Goal: Transaction & Acquisition: Purchase product/service

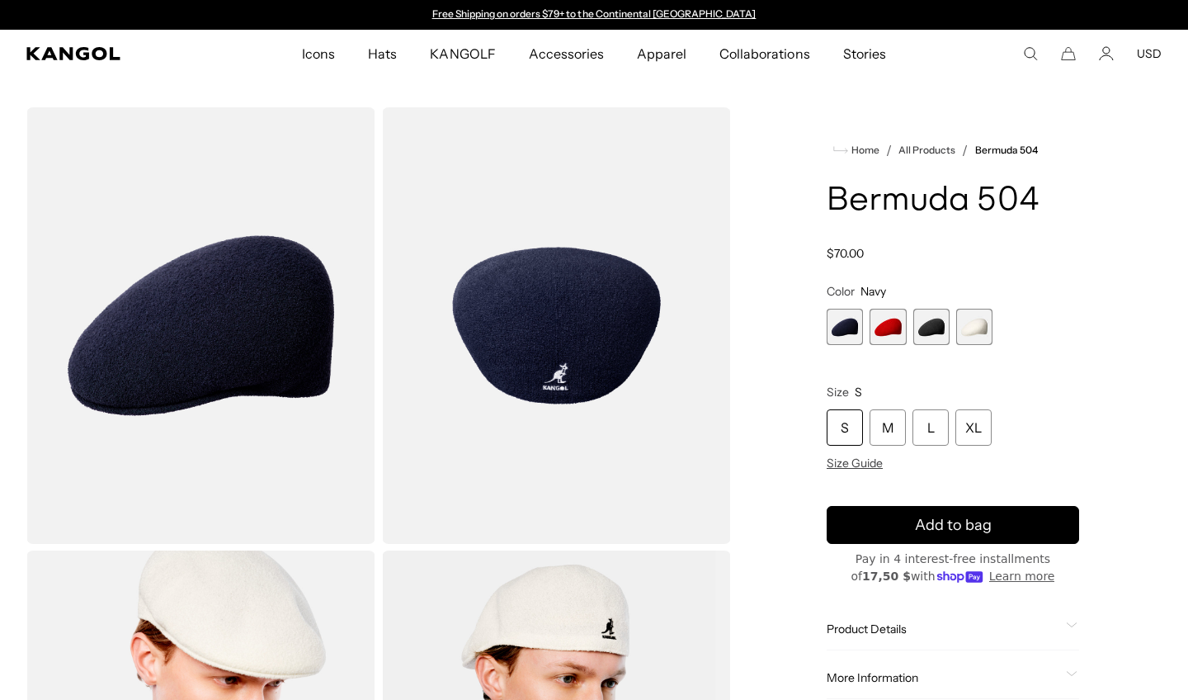
click at [828, 387] on span "Size" at bounding box center [838, 391] width 22 height 15
click at [896, 421] on div "M" at bounding box center [888, 427] width 36 height 36
click at [850, 437] on div "S" at bounding box center [845, 427] width 36 height 36
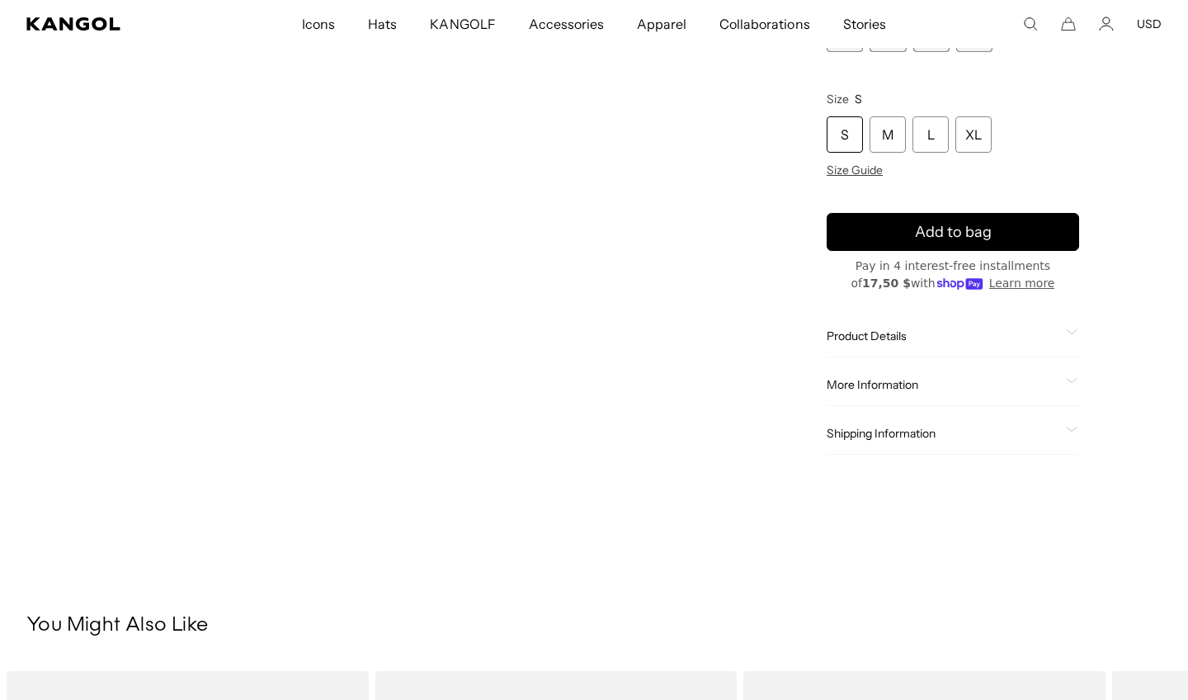
scroll to position [946, 0]
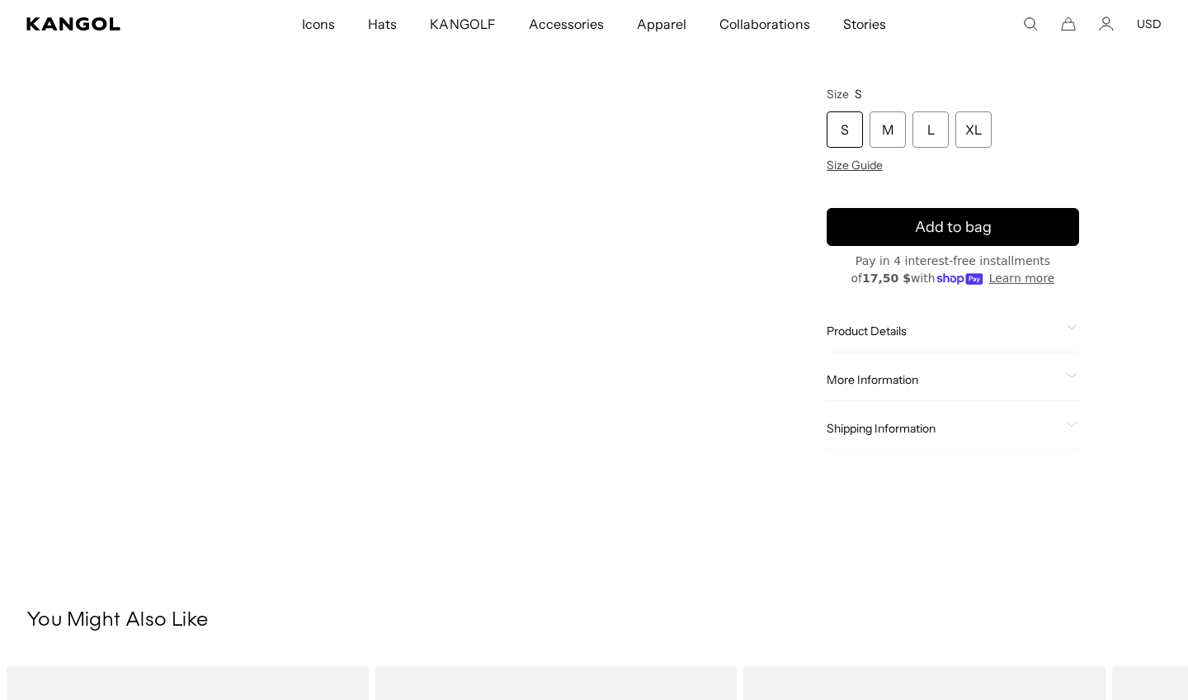
drag, startPoint x: 804, startPoint y: 433, endPoint x: 881, endPoint y: 333, distance: 126.6
click at [881, 333] on span "Product Details" at bounding box center [943, 330] width 233 height 15
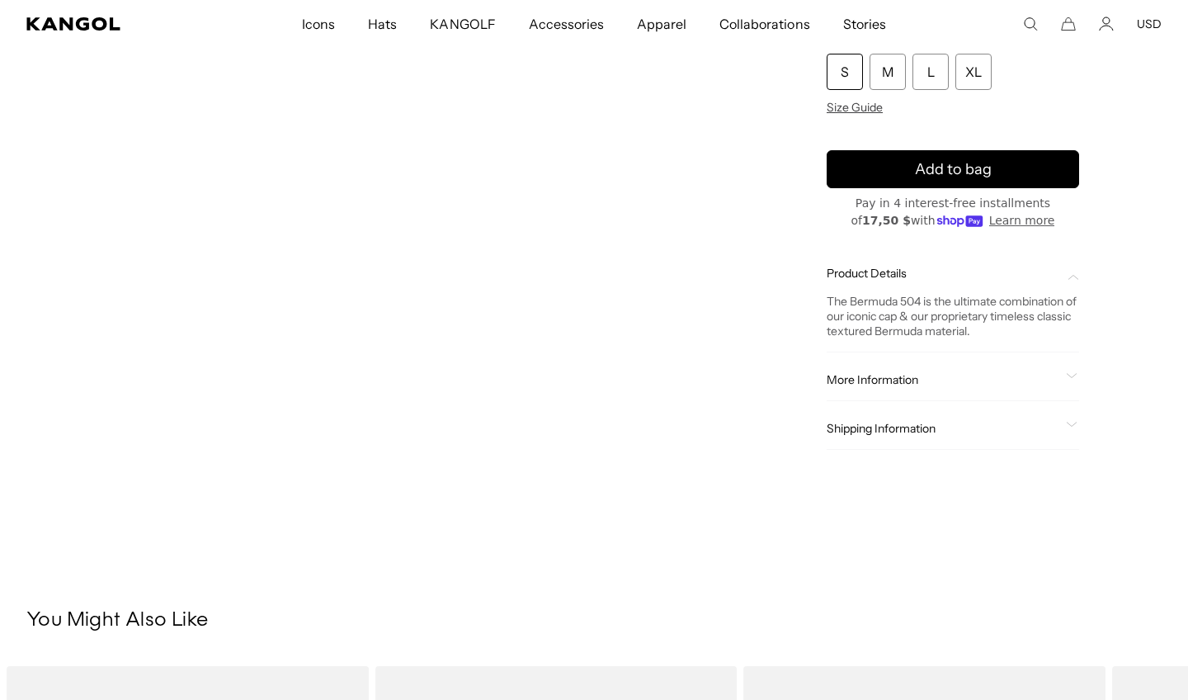
scroll to position [0, 340]
click at [870, 372] on span "More Information" at bounding box center [943, 379] width 233 height 15
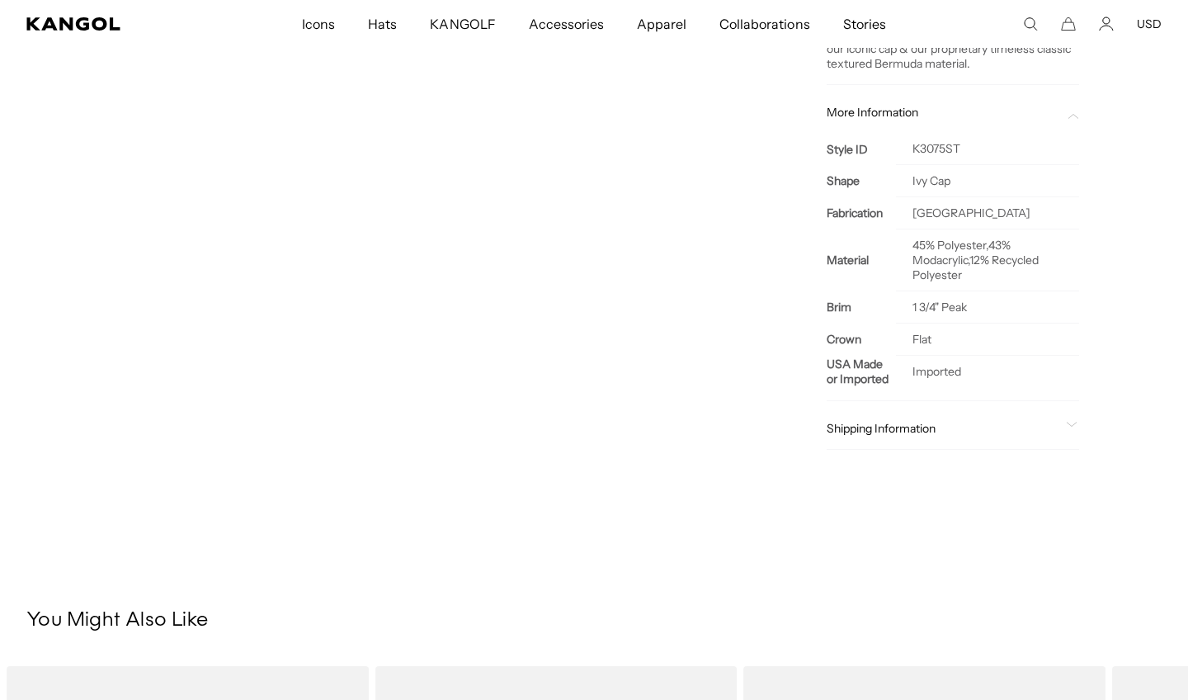
click at [870, 416] on div "Shipping Information Ship to 141707 Standard Shipping: [DATE] Expedited Shippin…" at bounding box center [953, 429] width 252 height 42
drag, startPoint x: 881, startPoint y: 333, endPoint x: 875, endPoint y: 438, distance: 105.8
click at [875, 438] on div "Shipping Information Ship to 141707 Standard Shipping: [DATE] Expedited Shippin…" at bounding box center [953, 429] width 252 height 42
click at [878, 428] on span "Shipping Information" at bounding box center [943, 428] width 233 height 15
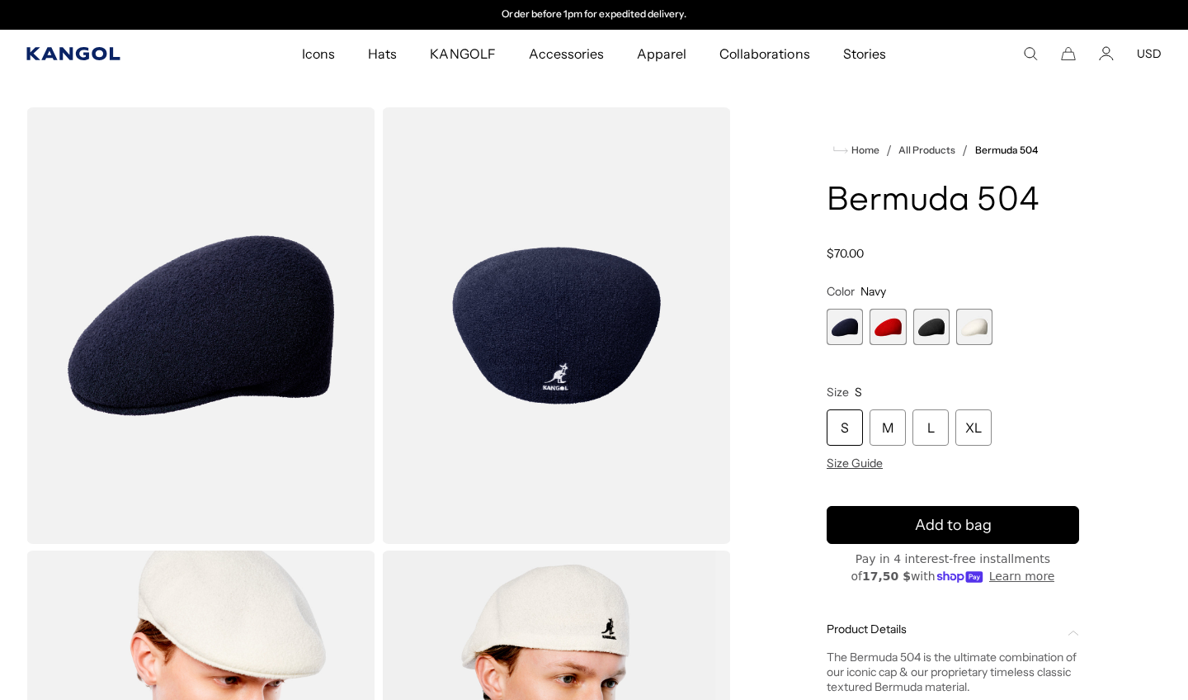
drag, startPoint x: 559, startPoint y: 366, endPoint x: 105, endPoint y: 50, distance: 554.1
click at [105, 50] on icon "Kangol" at bounding box center [72, 53] width 93 height 13
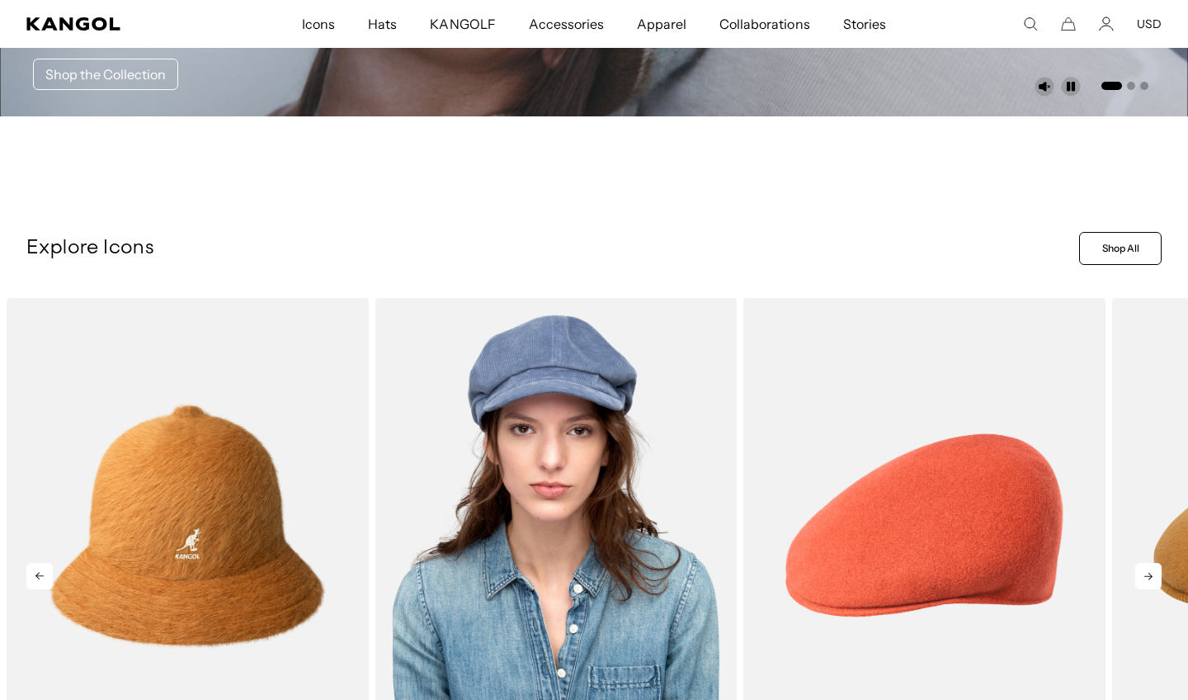
scroll to position [407, 0]
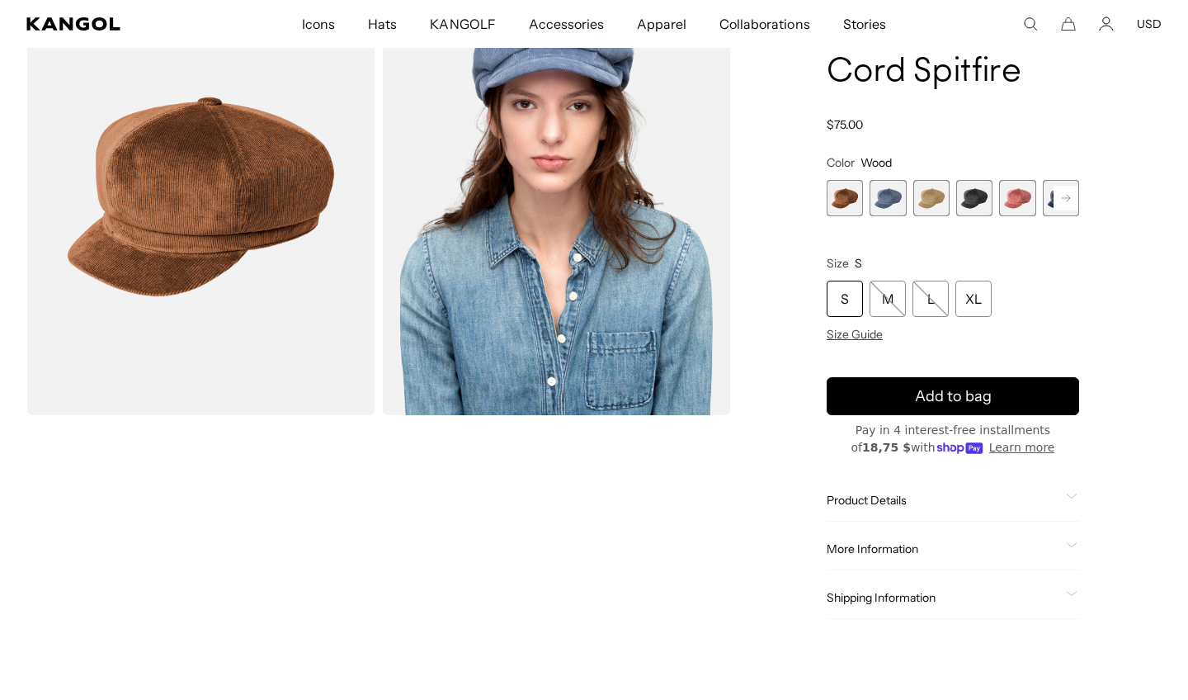
scroll to position [130, 0]
